Goal: Task Accomplishment & Management: Complete application form

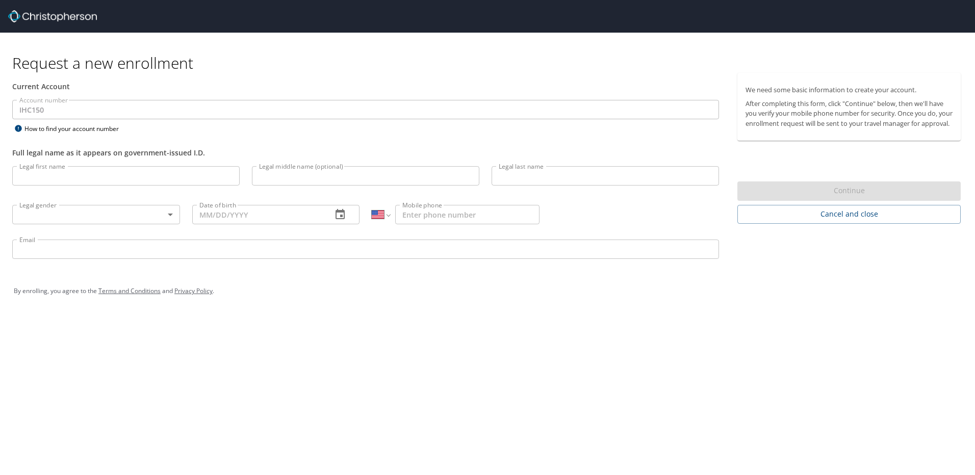
select select "US"
click at [45, 176] on input "Legal first name" at bounding box center [125, 175] width 227 height 19
type input "[PERSON_NAME]"
type input "([PERSON_NAME])"
type input "[PERSON_NAME]"
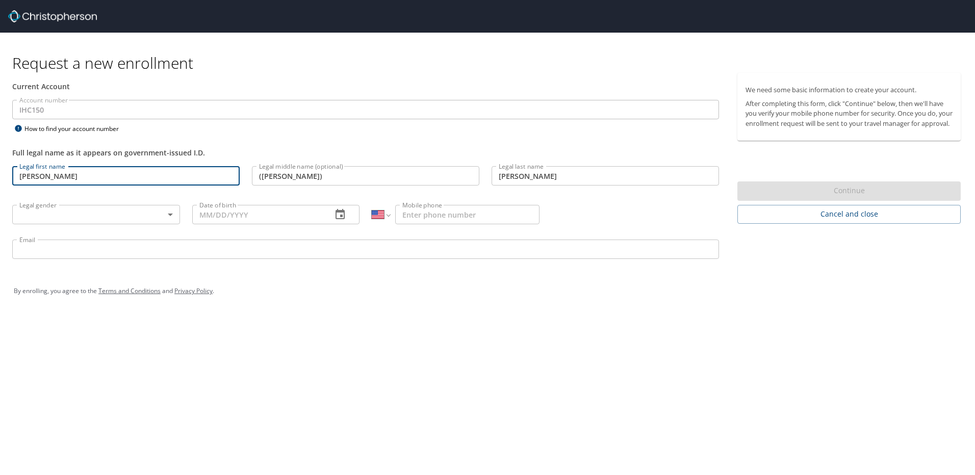
type input "[PHONE_NUMBER]"
type input "[PERSON_NAME][EMAIL_ADDRESS][PERSON_NAME][DOMAIN_NAME]"
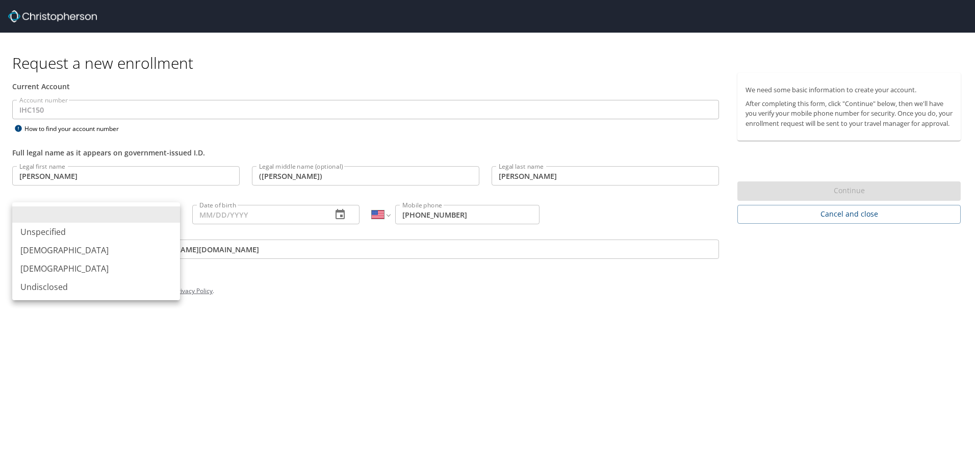
click at [127, 215] on body "Request a new enrollment Current Account Account number IHC150 Account number H…" at bounding box center [487, 237] width 975 height 475
click at [41, 249] on li "[DEMOGRAPHIC_DATA]" at bounding box center [96, 250] width 168 height 18
type input "[DEMOGRAPHIC_DATA]"
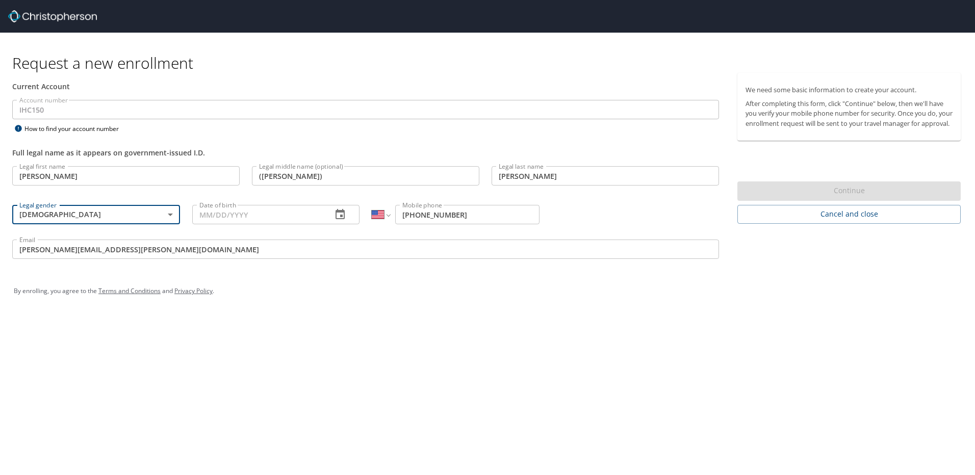
click at [319, 215] on input "Date of birth" at bounding box center [258, 214] width 132 height 19
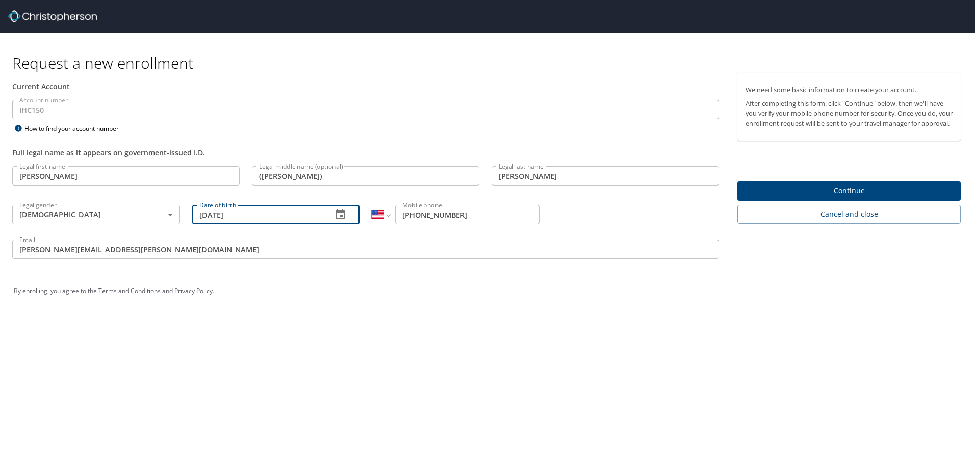
click at [219, 214] on input "[DATE]" at bounding box center [258, 214] width 132 height 19
type input "[DATE]"
click at [346, 303] on div "By enrolling, you agree to the Terms and Conditions and Privacy Policy ." at bounding box center [487, 290] width 947 height 25
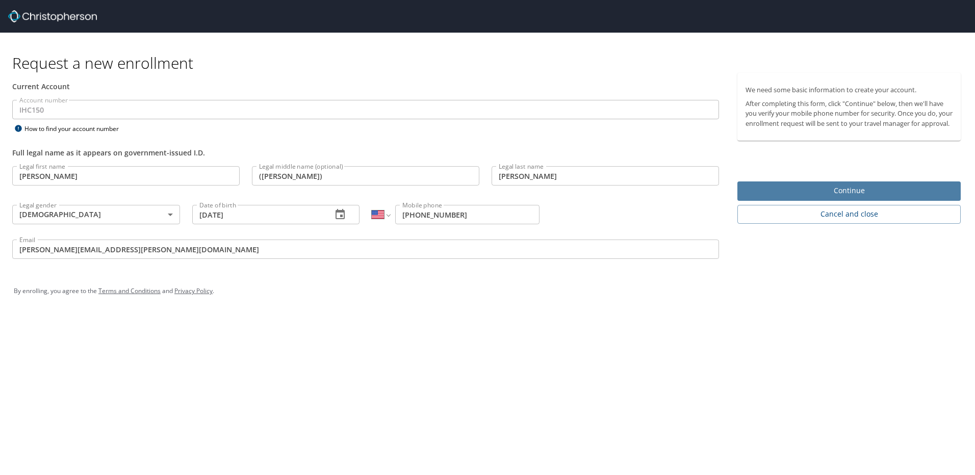
click at [846, 197] on span "Continue" at bounding box center [848, 191] width 207 height 13
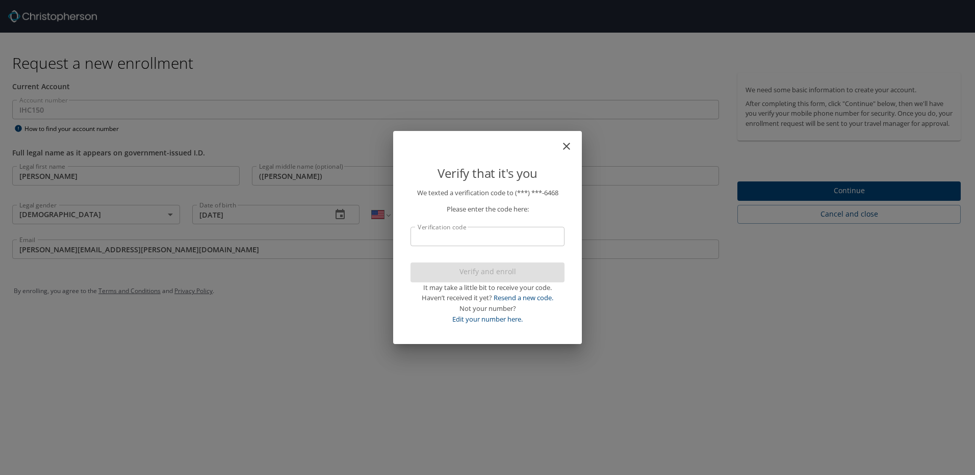
click at [568, 144] on icon "close" at bounding box center [566, 146] width 7 height 7
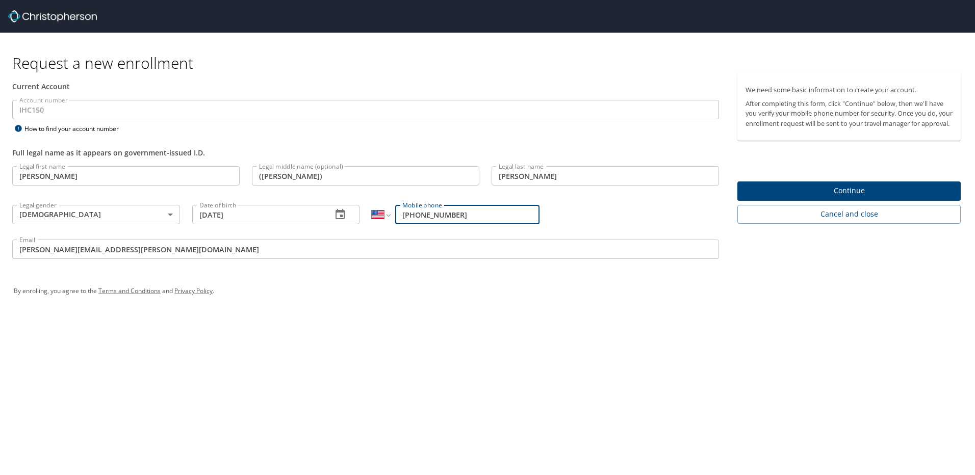
click at [474, 210] on input "[PHONE_NUMBER]" at bounding box center [467, 214] width 144 height 19
type input "[PHONE_NUMBER]"
click at [675, 348] on div "Request a new enrollment Current Account Account number IHC150 Account number H…" at bounding box center [487, 237] width 975 height 475
click at [865, 197] on span "Continue" at bounding box center [848, 191] width 207 height 13
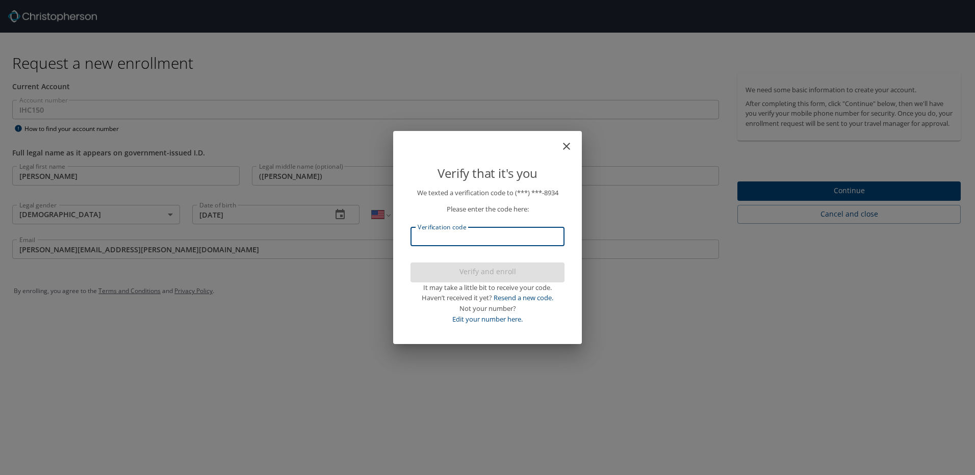
click at [419, 238] on input "Verification code" at bounding box center [487, 236] width 154 height 19
type input "595499"
click at [509, 270] on span "Verify and enroll" at bounding box center [488, 272] width 138 height 13
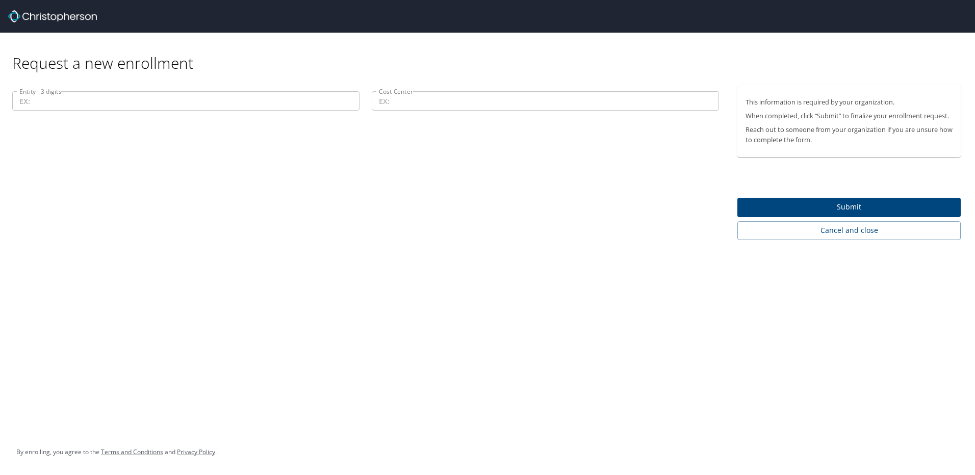
click at [137, 97] on input "Entity - 3 digits" at bounding box center [185, 100] width 347 height 19
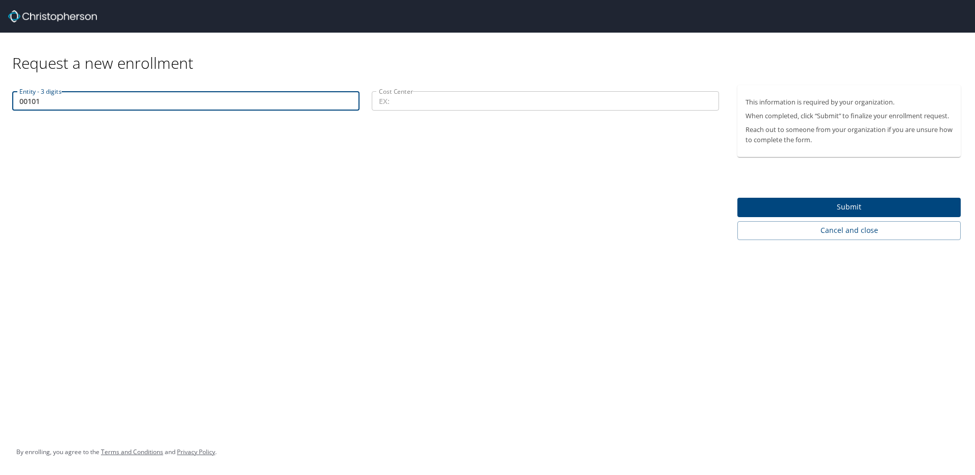
type input "00101"
click at [457, 106] on input "Cost Center" at bounding box center [545, 100] width 347 height 19
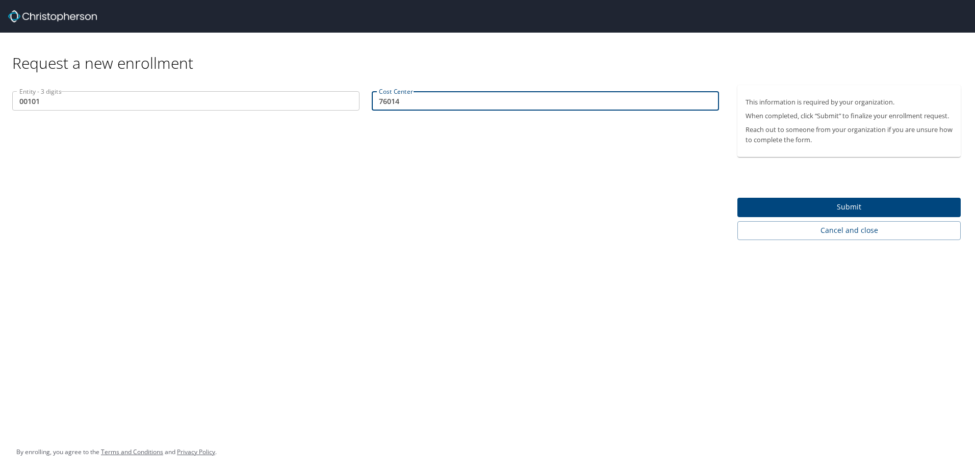
type input "76014"
click at [863, 201] on span "Submit" at bounding box center [848, 207] width 207 height 13
